Goal: Transaction & Acquisition: Purchase product/service

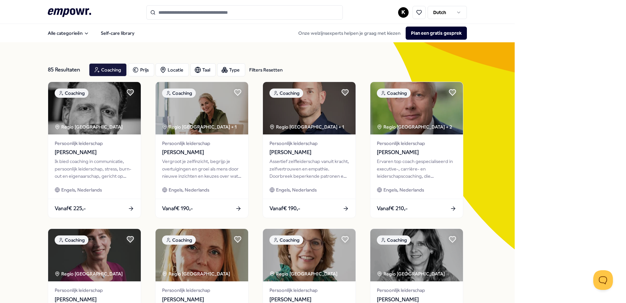
click at [206, 14] on div at bounding box center [244, 12] width 197 height 14
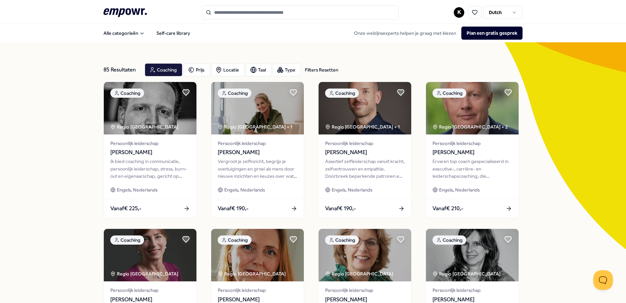
click at [227, 14] on input "Search for products, categories or subcategories" at bounding box center [300, 12] width 197 height 14
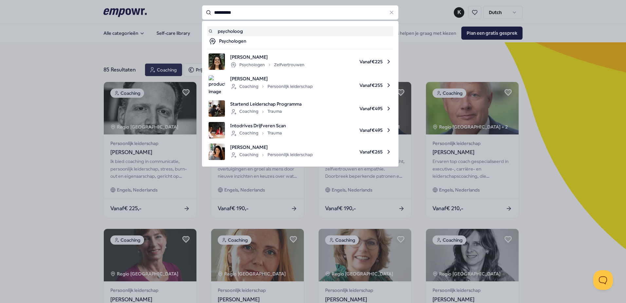
type input "**********"
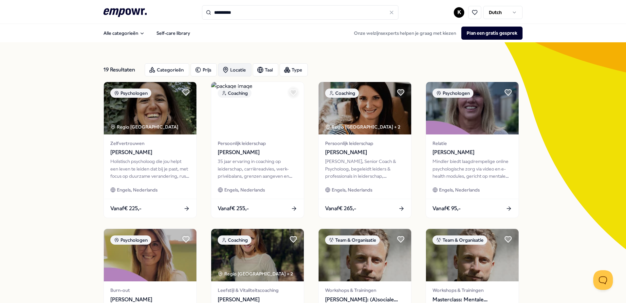
click at [237, 71] on div "Locatie" at bounding box center [234, 69] width 33 height 13
click at [253, 103] on span "Op locatie" at bounding box center [243, 102] width 22 height 7
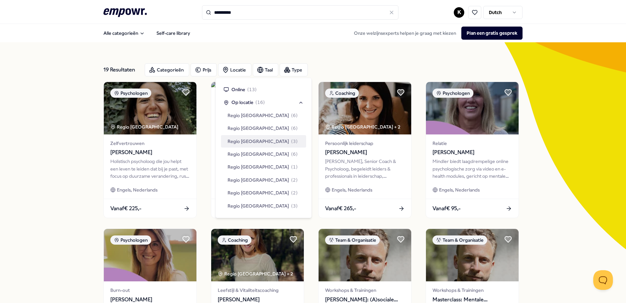
click at [268, 136] on div "Regio Zuid NL ( 3 )" at bounding box center [263, 141] width 85 height 12
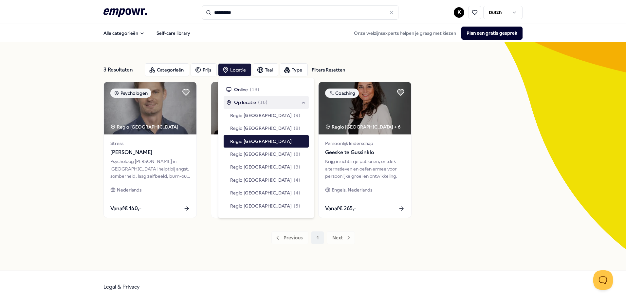
click at [433, 104] on div "Psychologen Regio Zuid NL Stress Richard Plat Psycholoog Richard in Tilburg hel…" at bounding box center [313, 150] width 419 height 136
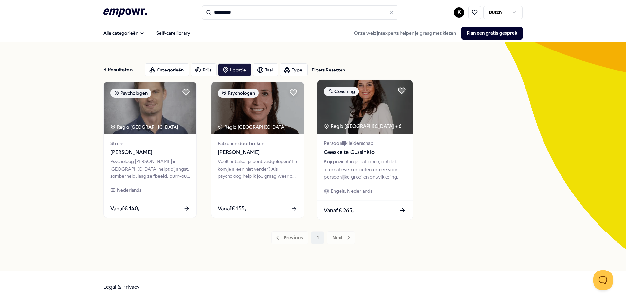
click at [338, 132] on img at bounding box center [364, 107] width 95 height 54
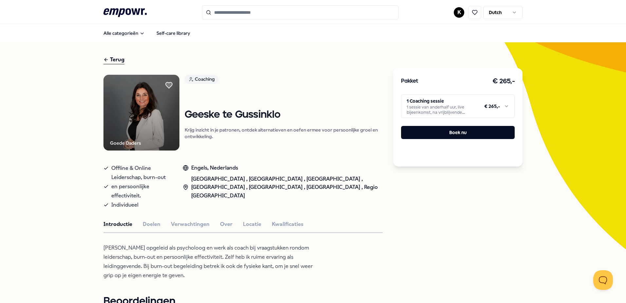
click at [108, 58] on div "Terug" at bounding box center [114, 59] width 21 height 9
type input "**********"
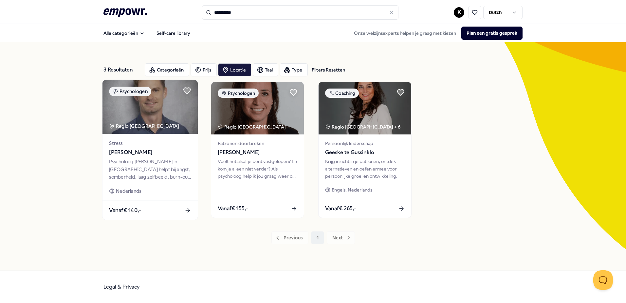
click at [160, 117] on img at bounding box center [150, 107] width 95 height 54
